Goal: Information Seeking & Learning: Check status

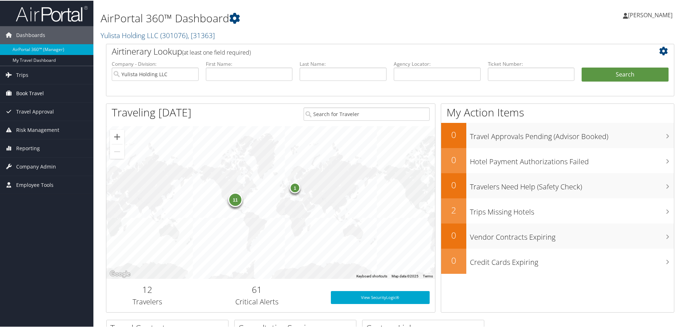
click at [39, 92] on span "Book Travel" at bounding box center [30, 93] width 28 height 18
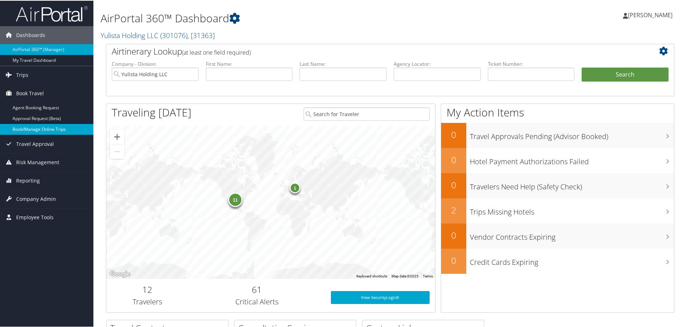
click at [39, 129] on link "Book/Manage Online Trips" at bounding box center [46, 128] width 93 height 11
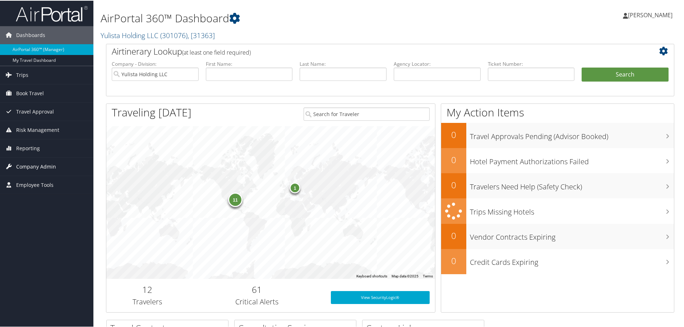
click at [30, 165] on span "Company Admin" at bounding box center [36, 166] width 40 height 18
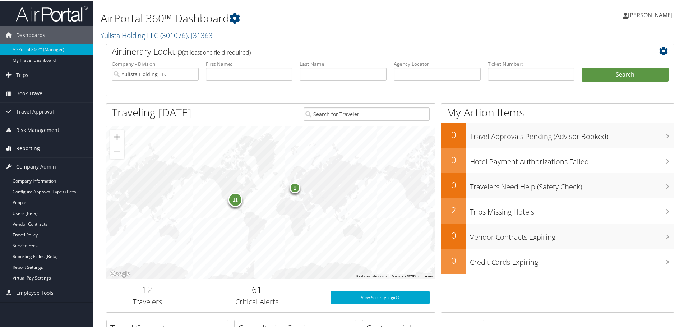
click at [32, 148] on span "Reporting" at bounding box center [28, 148] width 24 height 18
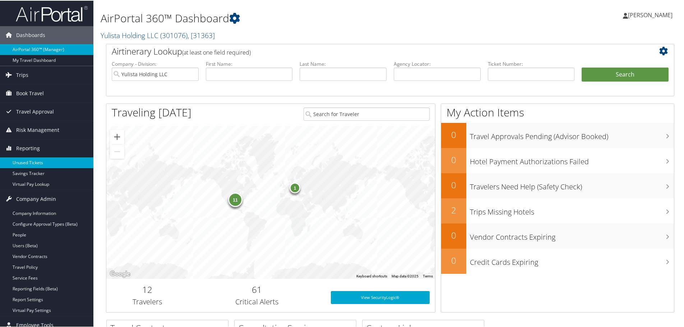
click at [33, 159] on link "Unused Tickets" at bounding box center [46, 162] width 93 height 11
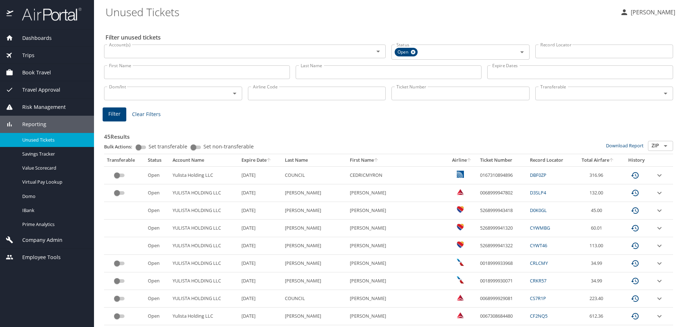
click at [121, 71] on input "First Name" at bounding box center [197, 72] width 186 height 14
type input "Dustin"
click at [327, 74] on input "Last Name" at bounding box center [389, 72] width 186 height 14
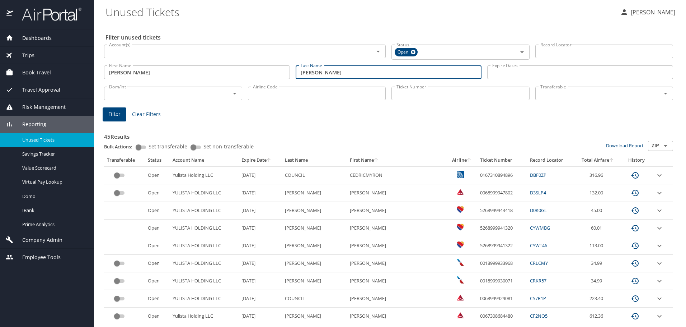
type input "[PERSON_NAME]"
click at [111, 113] on span "Filter" at bounding box center [114, 114] width 12 height 9
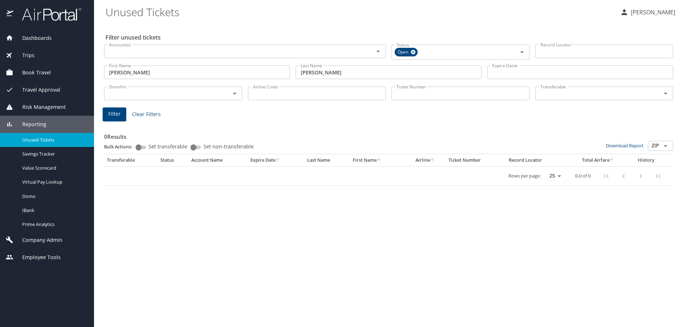
click at [120, 112] on span "Filter" at bounding box center [114, 114] width 12 height 9
drag, startPoint x: 321, startPoint y: 74, endPoint x: 257, endPoint y: 72, distance: 63.6
click at [253, 72] on div "First Name Dustin First Name Last Name Ingold Last Name Expire Dates Expire Dat…" at bounding box center [388, 72] width 575 height 25
drag, startPoint x: 135, startPoint y: 75, endPoint x: 39, endPoint y: 67, distance: 96.9
click at [38, 67] on div "Dashboards AirPortal 360™ Manager My Travel Dashboard Trips Airtinerary® Lookup…" at bounding box center [343, 163] width 686 height 327
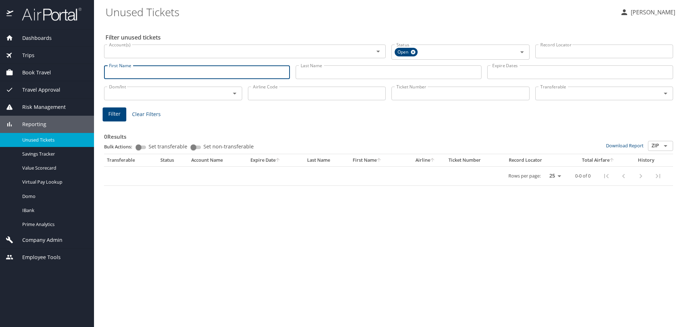
click at [50, 135] on link "Unused Tickets" at bounding box center [47, 140] width 94 height 14
click at [36, 138] on span "Unused Tickets" at bounding box center [53, 139] width 63 height 7
click at [36, 123] on span "Reporting" at bounding box center [29, 124] width 33 height 8
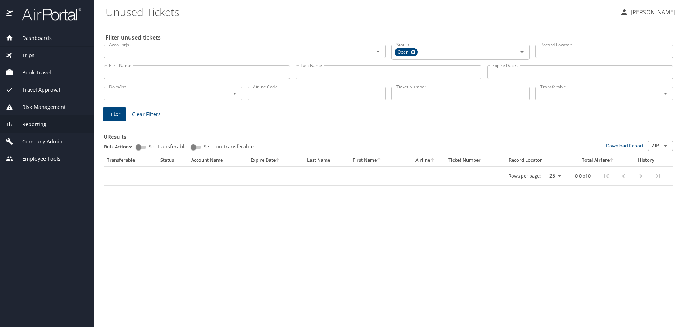
click at [36, 123] on span "Reporting" at bounding box center [29, 124] width 33 height 8
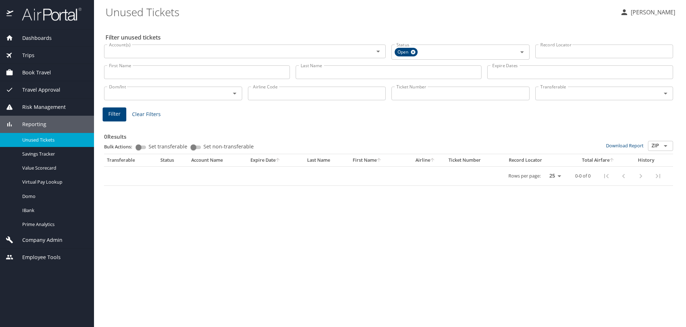
click at [38, 139] on span "Unused Tickets" at bounding box center [53, 139] width 63 height 7
click at [523, 52] on icon "Open" at bounding box center [523, 52] width 4 height 2
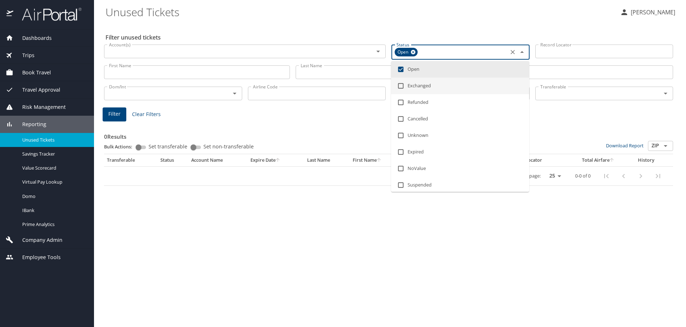
click at [401, 85] on input "checkbox" at bounding box center [401, 86] width 14 height 14
checkbox input "true"
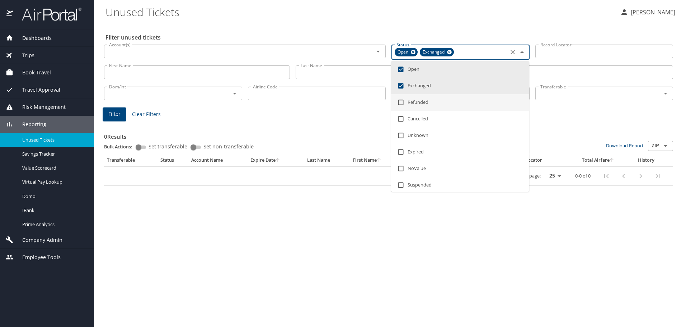
click at [401, 102] on input "checkbox" at bounding box center [401, 103] width 14 height 14
checkbox input "true"
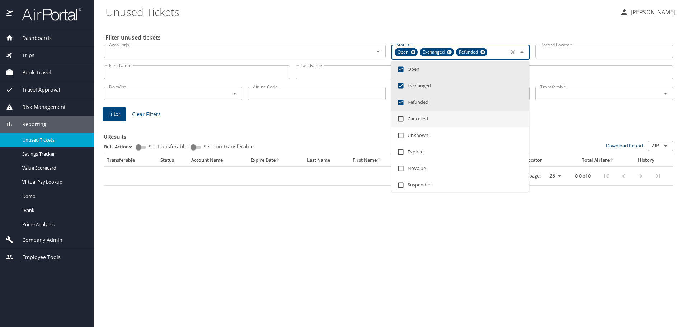
click at [401, 118] on input "checkbox" at bounding box center [401, 119] width 14 height 14
checkbox input "true"
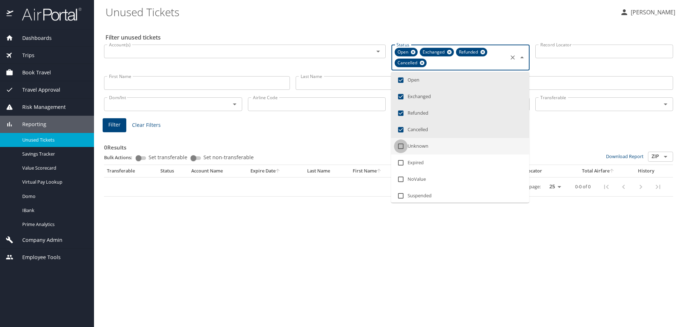
click at [401, 148] on input "checkbox" at bounding box center [401, 146] width 14 height 14
checkbox input "true"
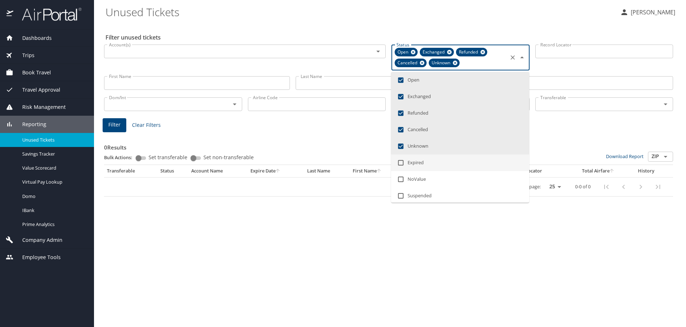
click at [401, 166] on input "checkbox" at bounding box center [401, 163] width 14 height 14
click at [402, 161] on input "checkbox" at bounding box center [401, 163] width 14 height 14
checkbox input "false"
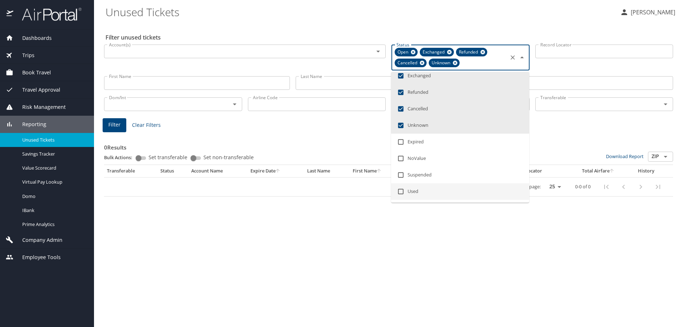
click at [318, 195] on div "Rows per page: 25 50 100 0-0 of 0" at bounding box center [387, 186] width 561 height 19
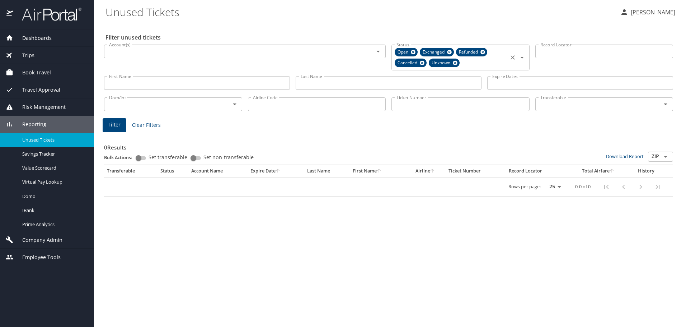
click at [514, 58] on icon "Clear" at bounding box center [512, 57] width 7 height 7
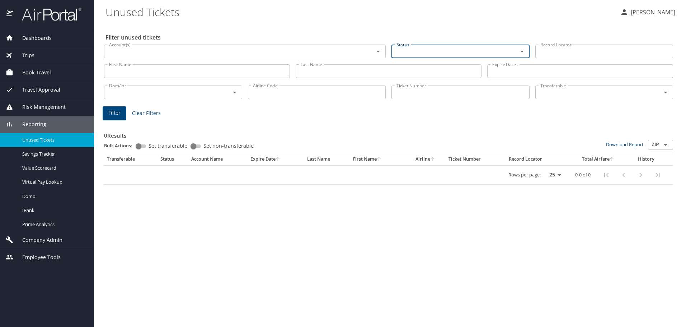
click at [27, 54] on span "Trips" at bounding box center [23, 55] width 21 height 8
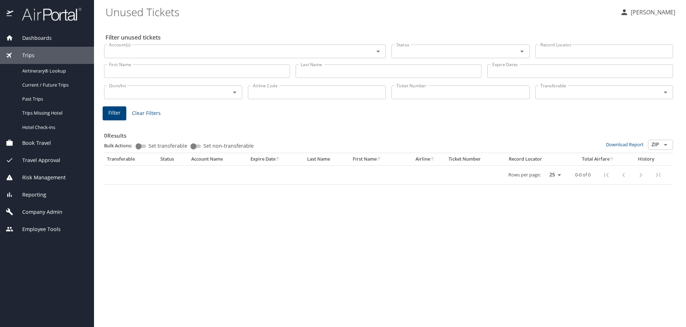
click at [32, 191] on span "Reporting" at bounding box center [29, 195] width 33 height 8
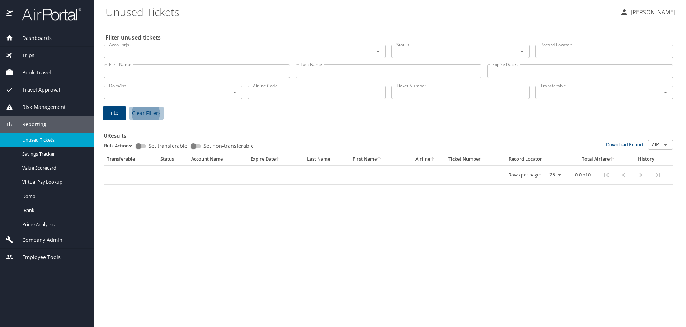
click at [138, 113] on span "Clear Filters" at bounding box center [146, 113] width 29 height 9
click at [38, 139] on span "Unused Tickets" at bounding box center [53, 139] width 63 height 7
click at [29, 37] on span "Dashboards" at bounding box center [32, 38] width 38 height 8
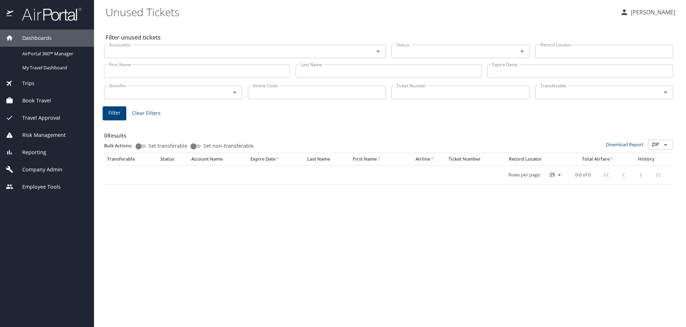
click at [37, 153] on span "Reporting" at bounding box center [29, 152] width 33 height 8
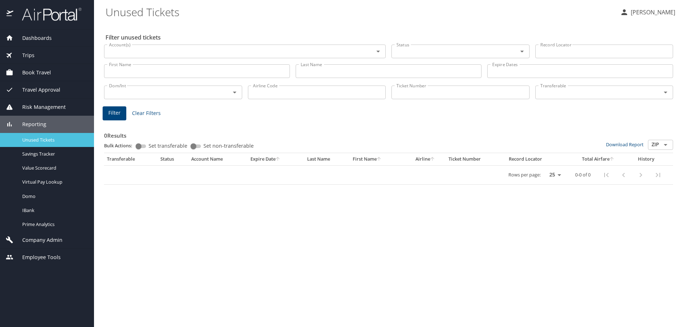
click at [44, 140] on span "Unused Tickets" at bounding box center [53, 139] width 63 height 7
click at [32, 53] on span "Trips" at bounding box center [23, 55] width 21 height 8
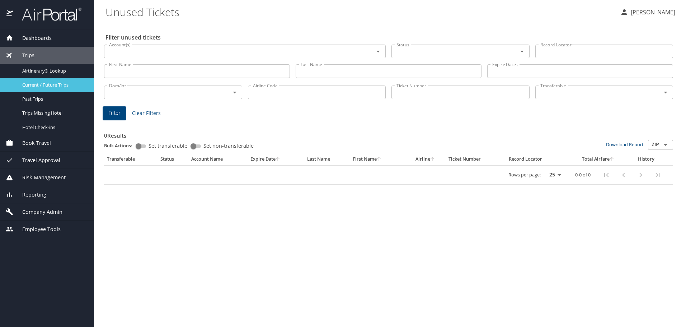
click at [32, 86] on span "Current / Future Trips" at bounding box center [53, 84] width 63 height 7
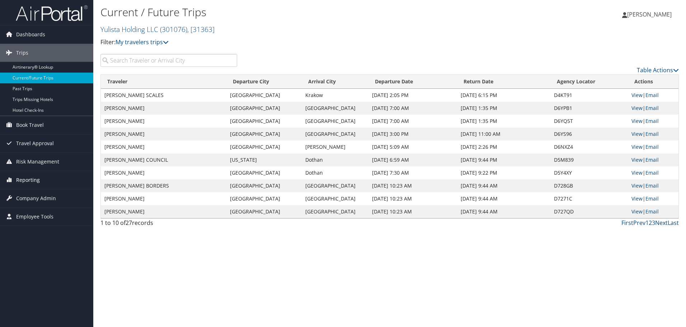
click at [29, 180] on span "Reporting" at bounding box center [28, 180] width 24 height 18
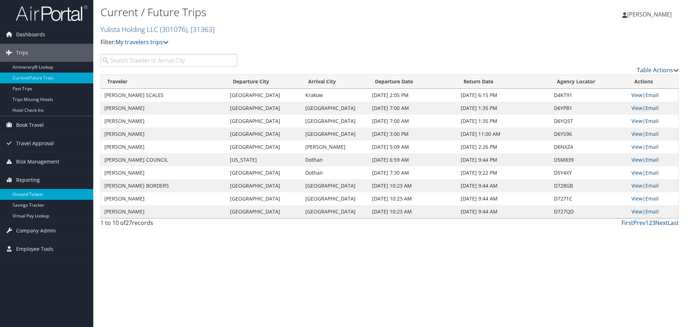
click at [29, 194] on link "Unused Tickets" at bounding box center [46, 194] width 93 height 11
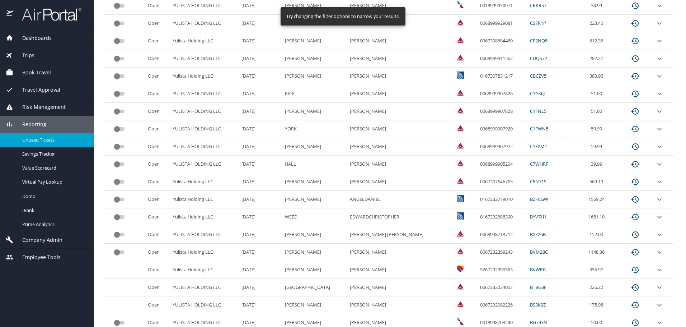
scroll to position [302, 0]
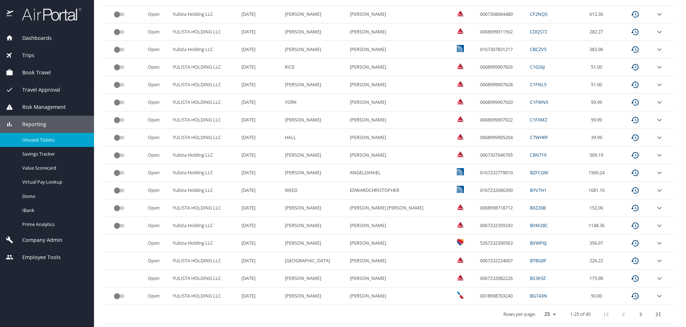
click at [637, 312] on icon "next page" at bounding box center [641, 314] width 9 height 9
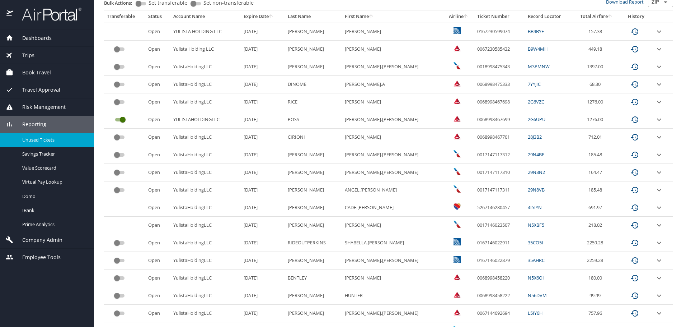
scroll to position [214, 0]
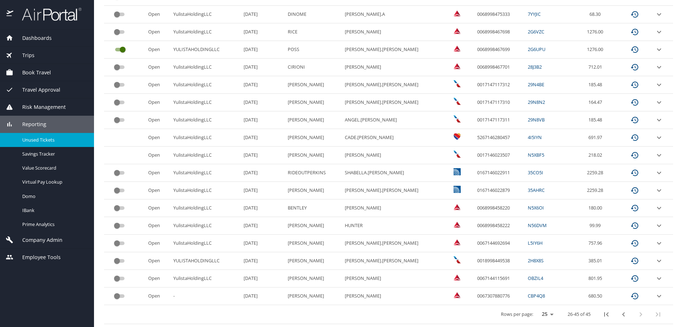
click at [637, 314] on div "custom pagination table" at bounding box center [632, 314] width 69 height 17
click at [620, 313] on icon "previous page" at bounding box center [624, 314] width 9 height 9
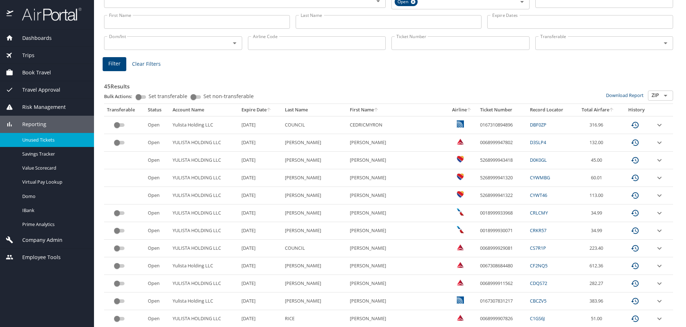
scroll to position [0, 0]
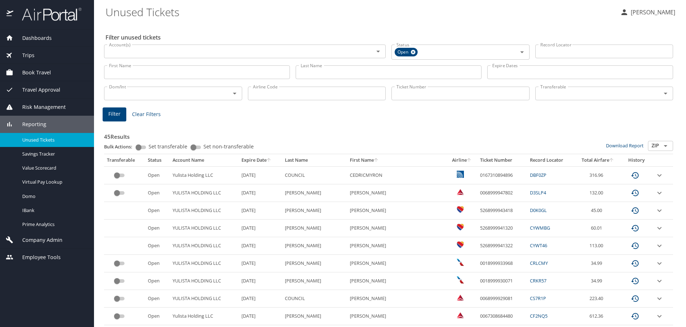
click at [34, 73] on span "Book Travel" at bounding box center [32, 73] width 38 height 8
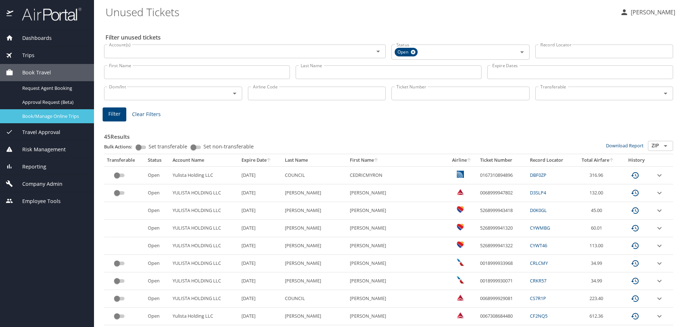
click at [44, 117] on span "Book/Manage Online Trips" at bounding box center [53, 116] width 63 height 7
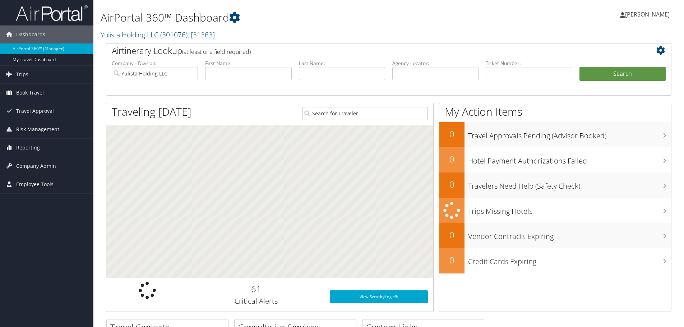
click at [25, 93] on span "Book Travel" at bounding box center [30, 93] width 28 height 18
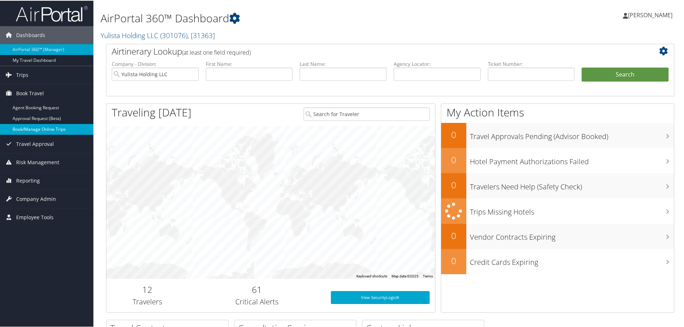
click at [27, 131] on link "Book/Manage Online Trips" at bounding box center [46, 128] width 93 height 11
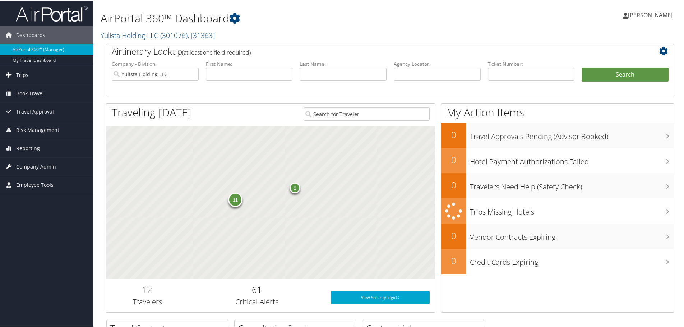
click at [18, 70] on span "Trips" at bounding box center [22, 74] width 12 height 18
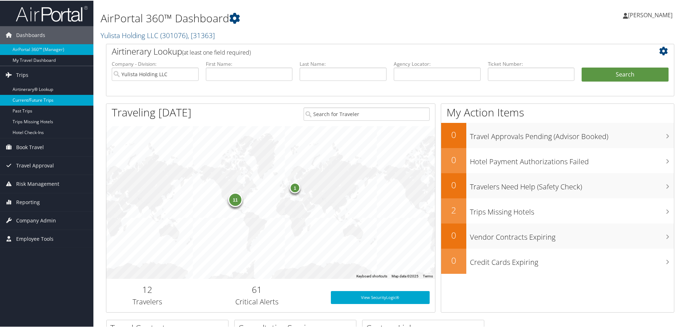
click at [20, 100] on link "Current/Future Trips" at bounding box center [46, 99] width 93 height 11
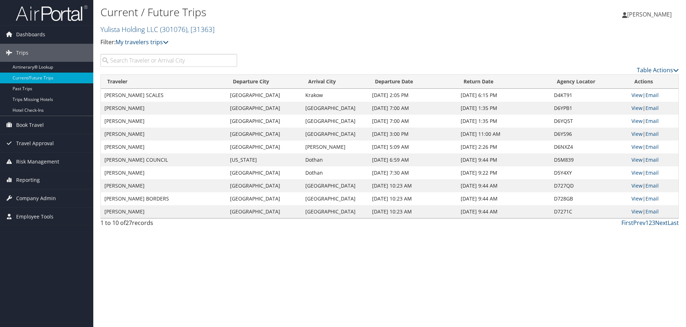
click at [115, 60] on input "search" at bounding box center [169, 60] width 137 height 13
click at [114, 60] on input "search" at bounding box center [169, 60] width 137 height 13
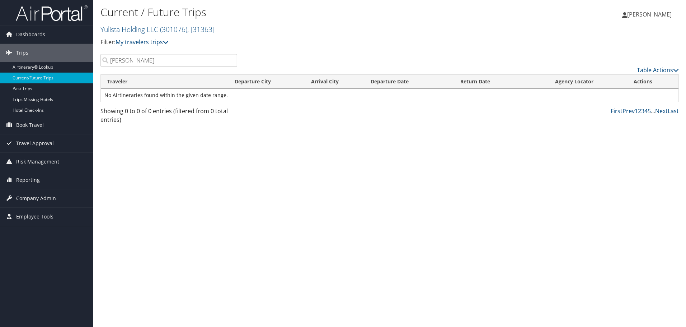
type input "[PERSON_NAME]"
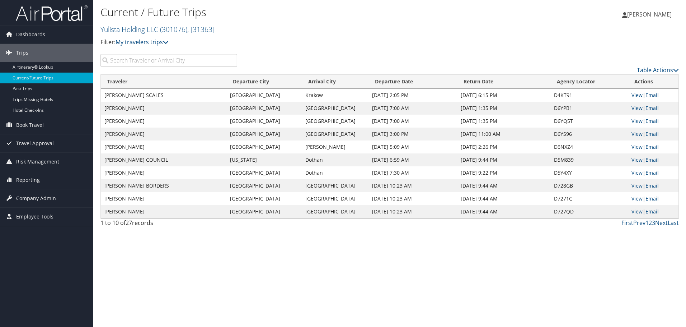
click at [117, 64] on input "search" at bounding box center [169, 60] width 137 height 13
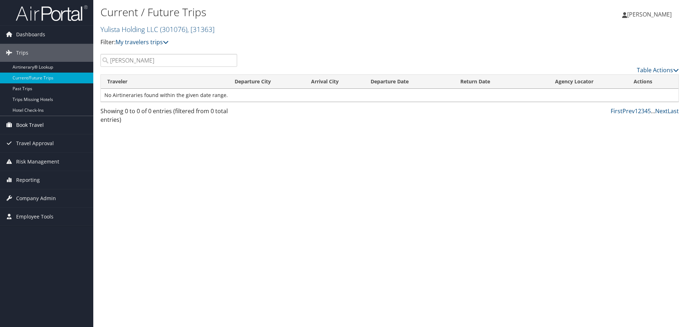
type input "reynoldson"
click at [32, 123] on span "Book Travel" at bounding box center [30, 125] width 28 height 18
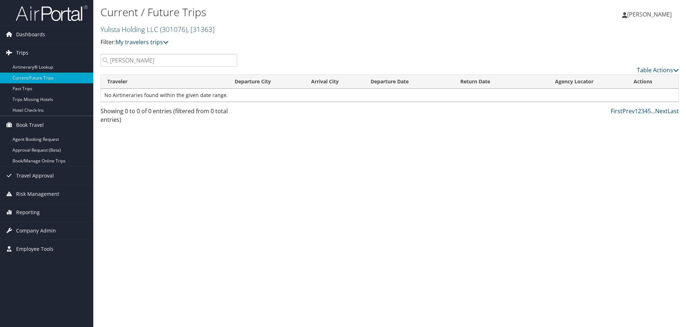
drag, startPoint x: 153, startPoint y: 61, endPoint x: 47, endPoint y: 50, distance: 106.1
click at [49, 50] on div "Dashboards AirPortal 360™ (Manager) My Travel Dashboard Trips Airtinerary® Look…" at bounding box center [343, 163] width 686 height 327
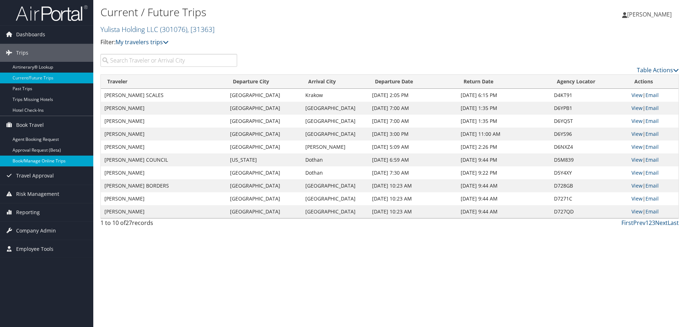
click at [37, 162] on link "Book/Manage Online Trips" at bounding box center [46, 160] width 93 height 11
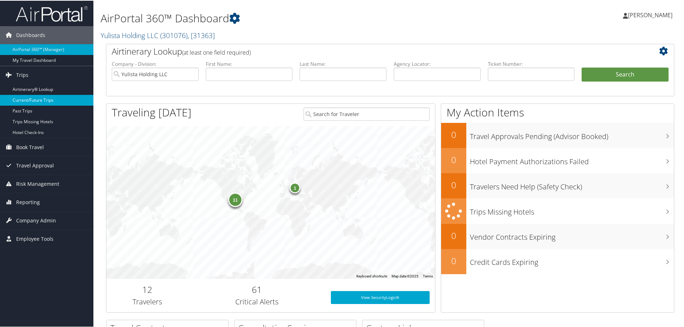
click at [29, 100] on link "Current/Future Trips" at bounding box center [46, 99] width 93 height 11
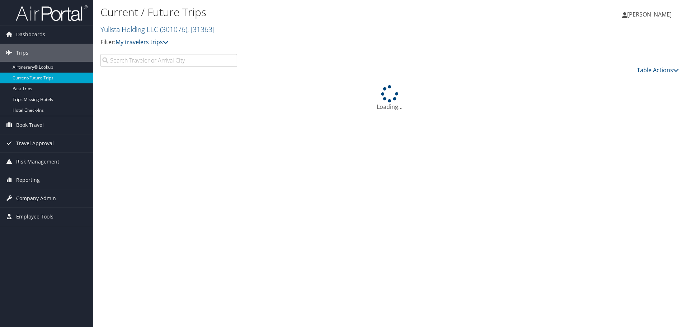
click at [116, 61] on input "search" at bounding box center [169, 60] width 137 height 13
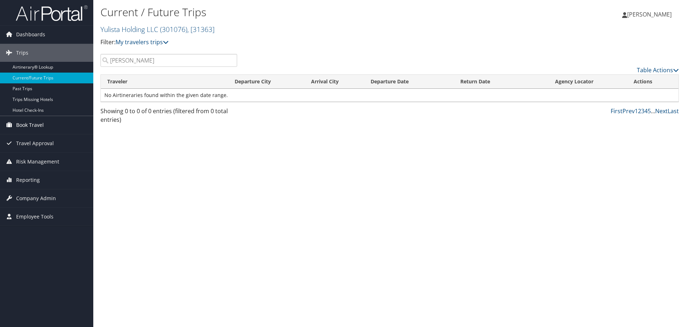
type input "[PERSON_NAME]"
click at [35, 125] on span "Book Travel" at bounding box center [30, 125] width 28 height 18
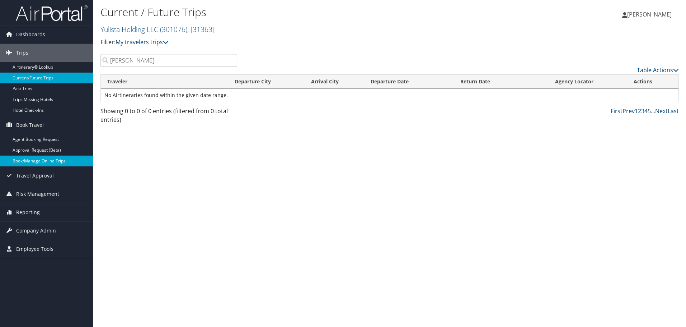
click at [35, 160] on link "Book/Manage Online Trips" at bounding box center [46, 160] width 93 height 11
